Goal: Transaction & Acquisition: Purchase product/service

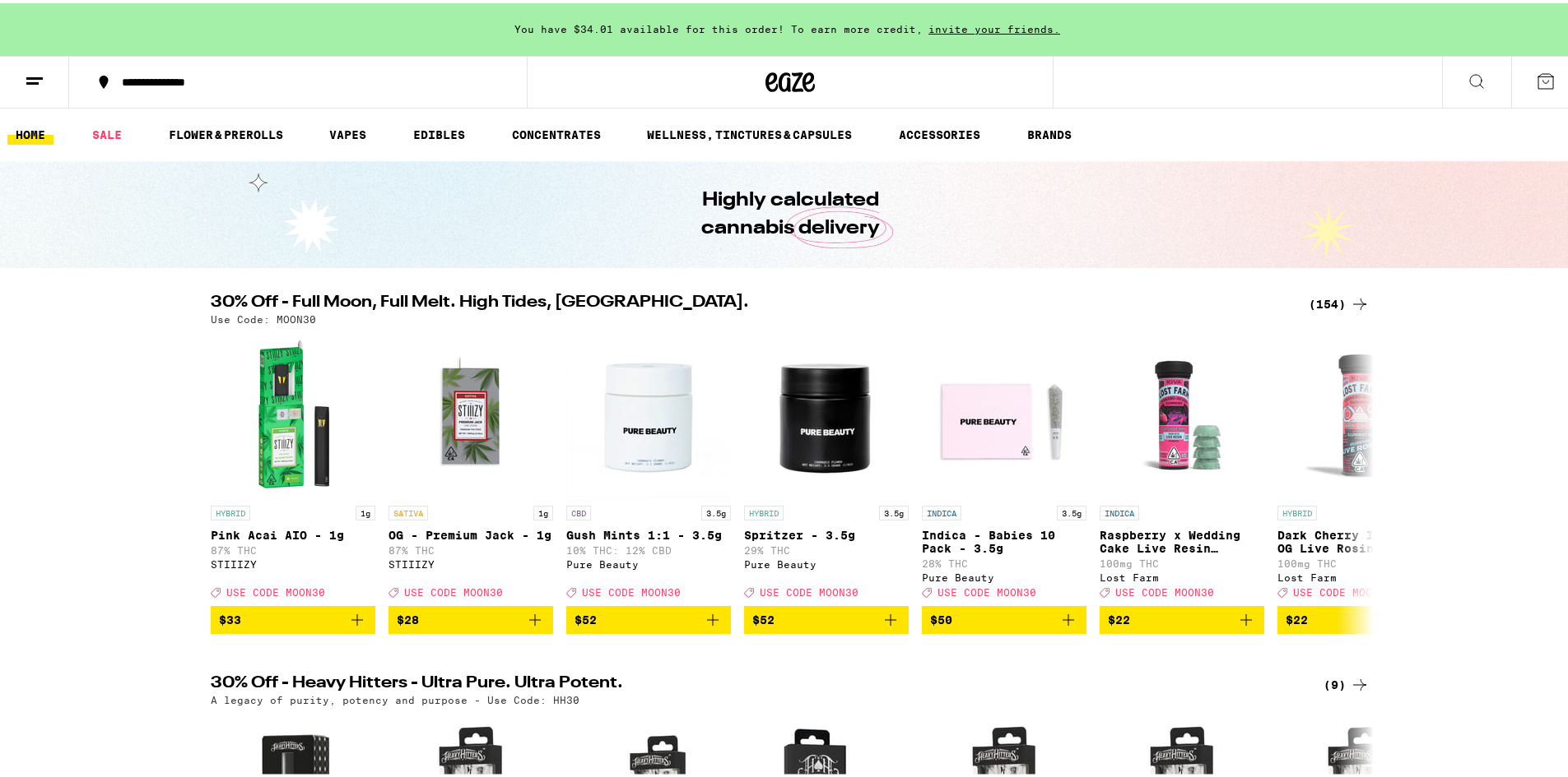
click at [1321, 303] on div "(154)" at bounding box center [1338, 301] width 61 height 20
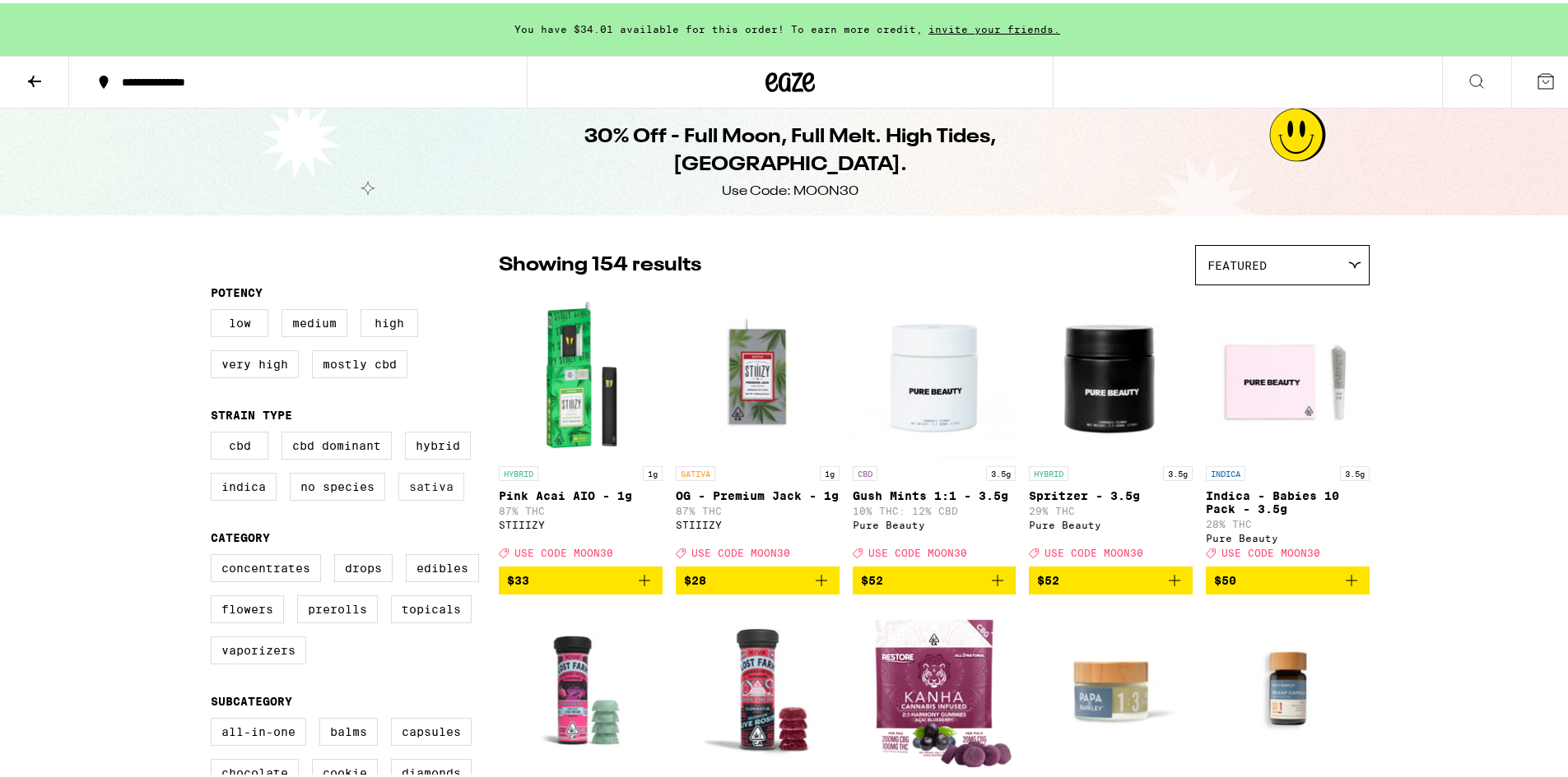
click at [425, 495] on label "Sativa" at bounding box center [431, 484] width 65 height 28
click at [215, 431] on input "Sativa" at bounding box center [214, 431] width 1 height 1
checkbox input "true"
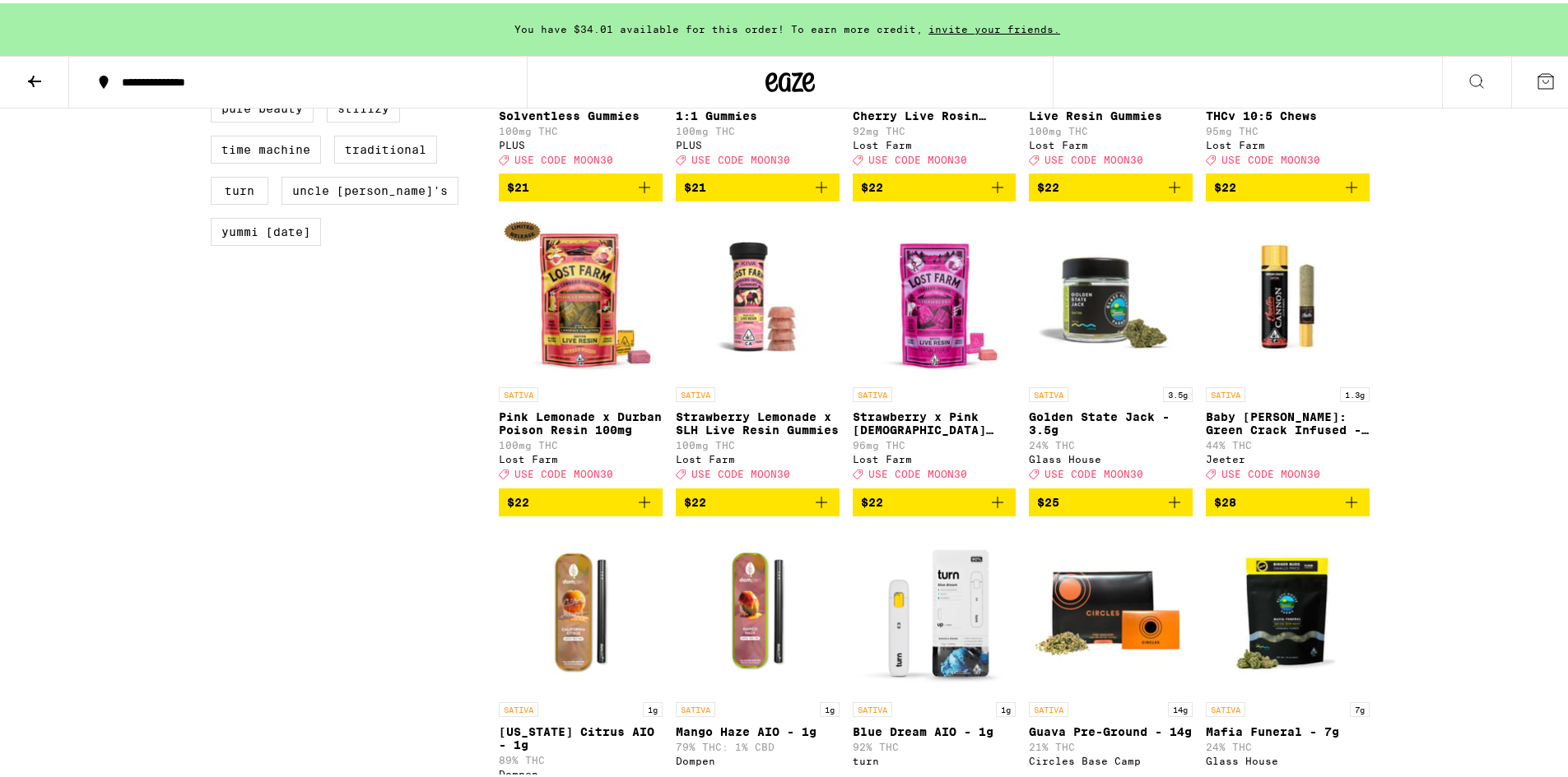
scroll to position [1480, 0]
